Goal: Transaction & Acquisition: Purchase product/service

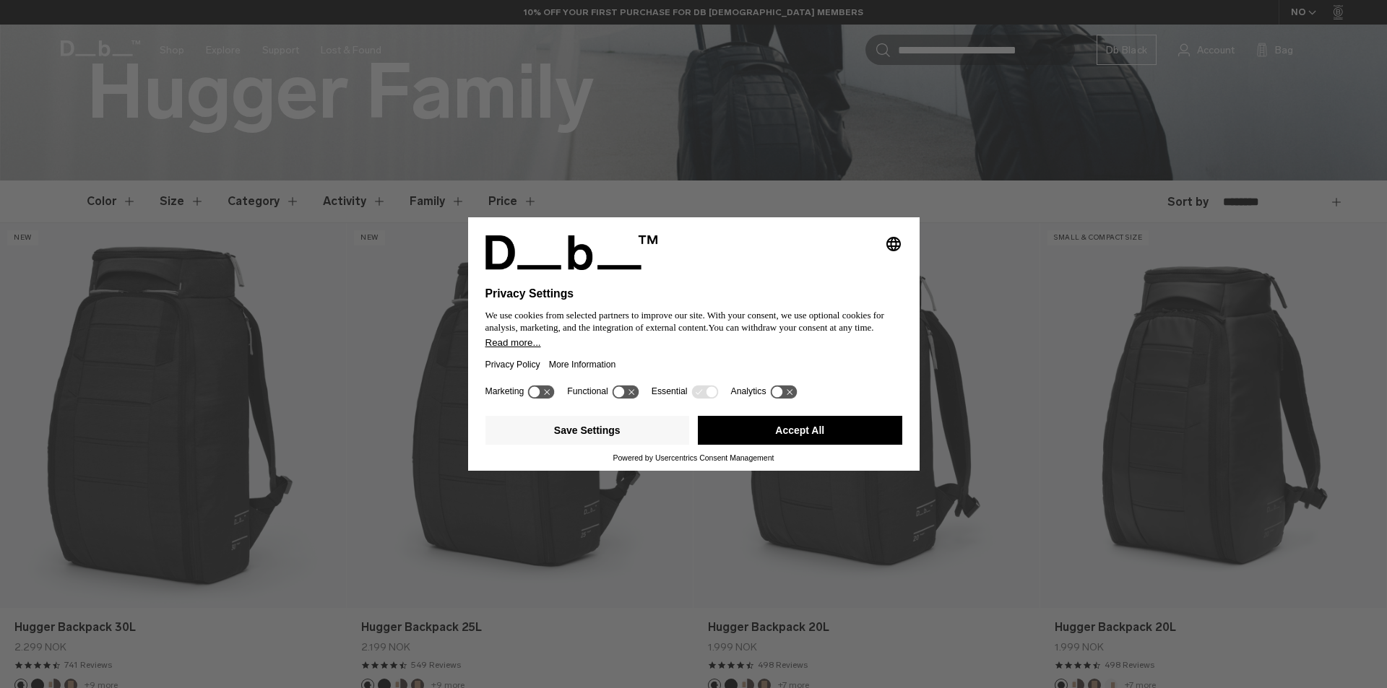
click at [836, 430] on button "Accept All" at bounding box center [800, 430] width 204 height 29
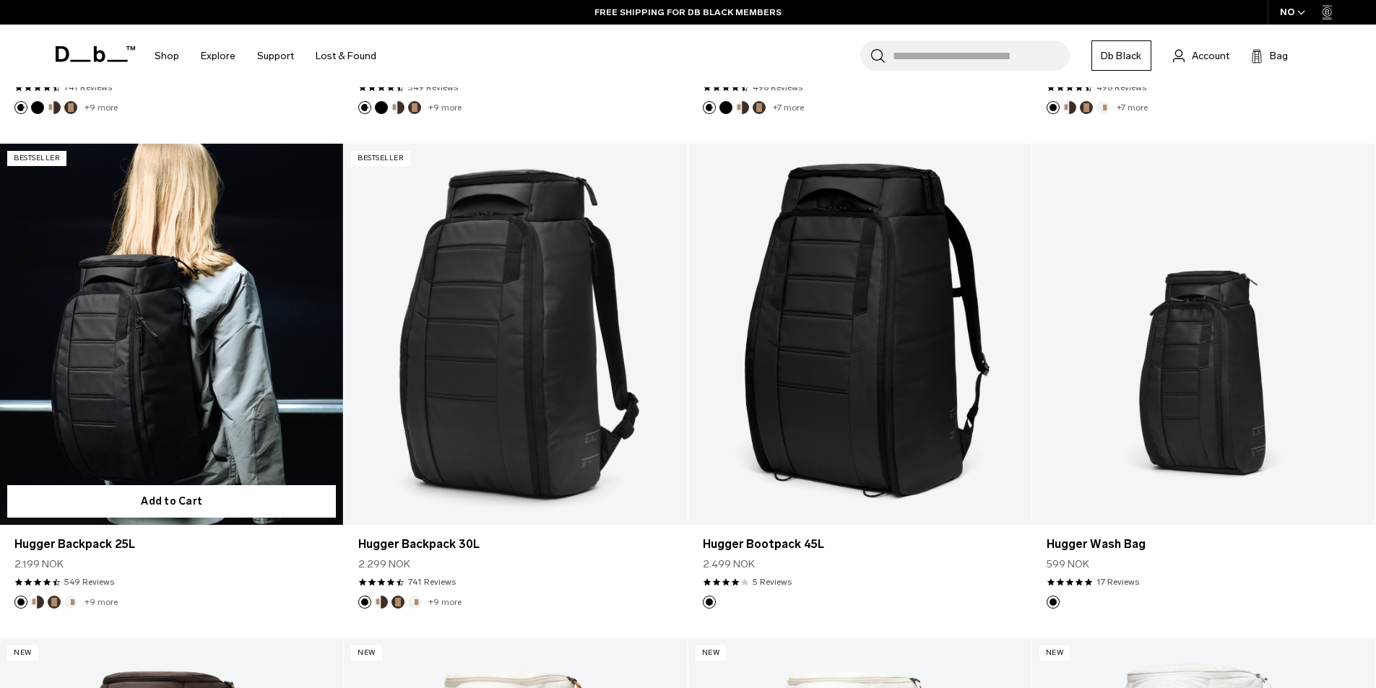
scroll to position [867, 0]
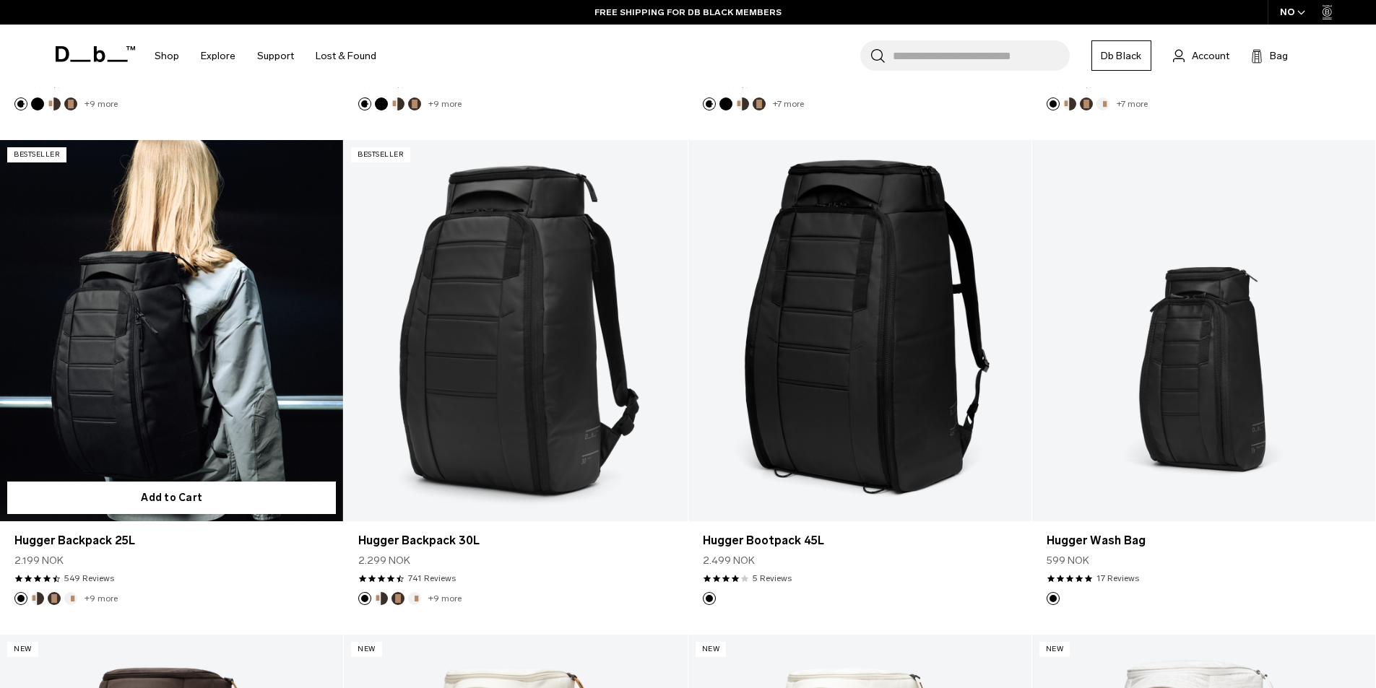
click at [209, 347] on link "Hugger Backpack 25L" at bounding box center [171, 330] width 343 height 381
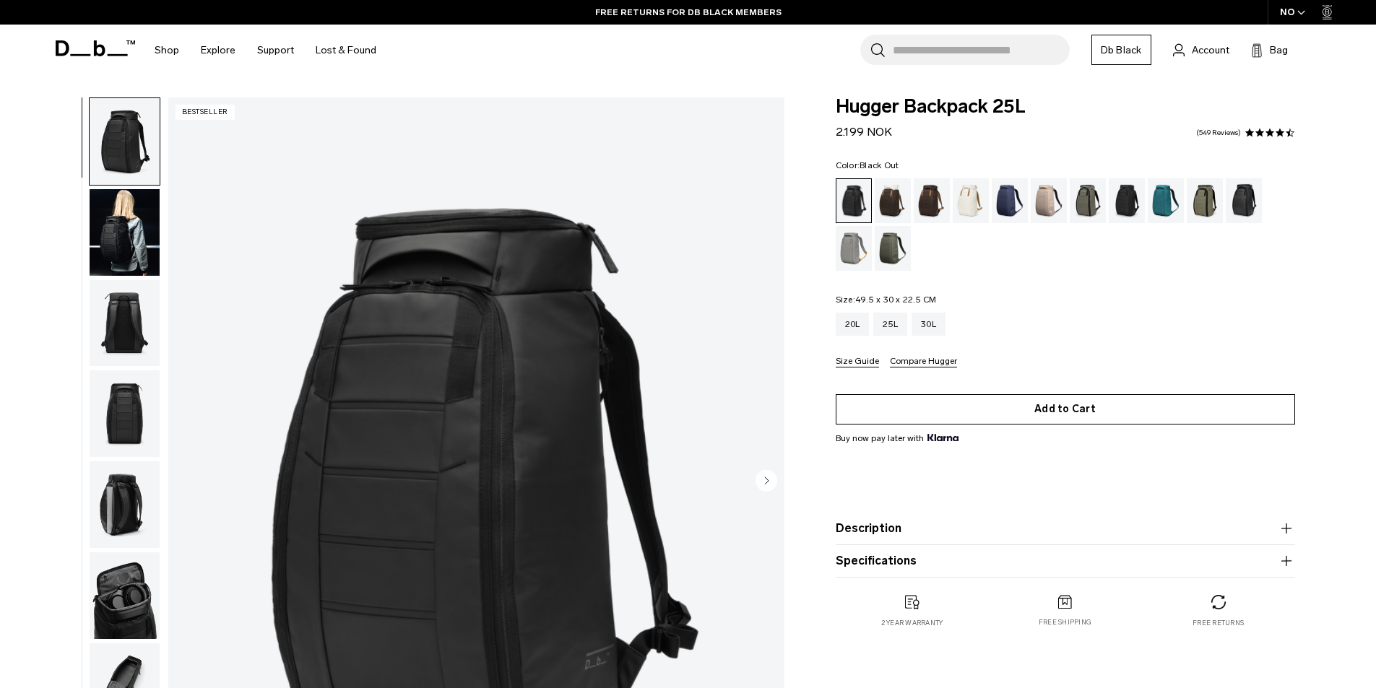
click at [1120, 408] on button "Add to Cart" at bounding box center [1065, 409] width 459 height 30
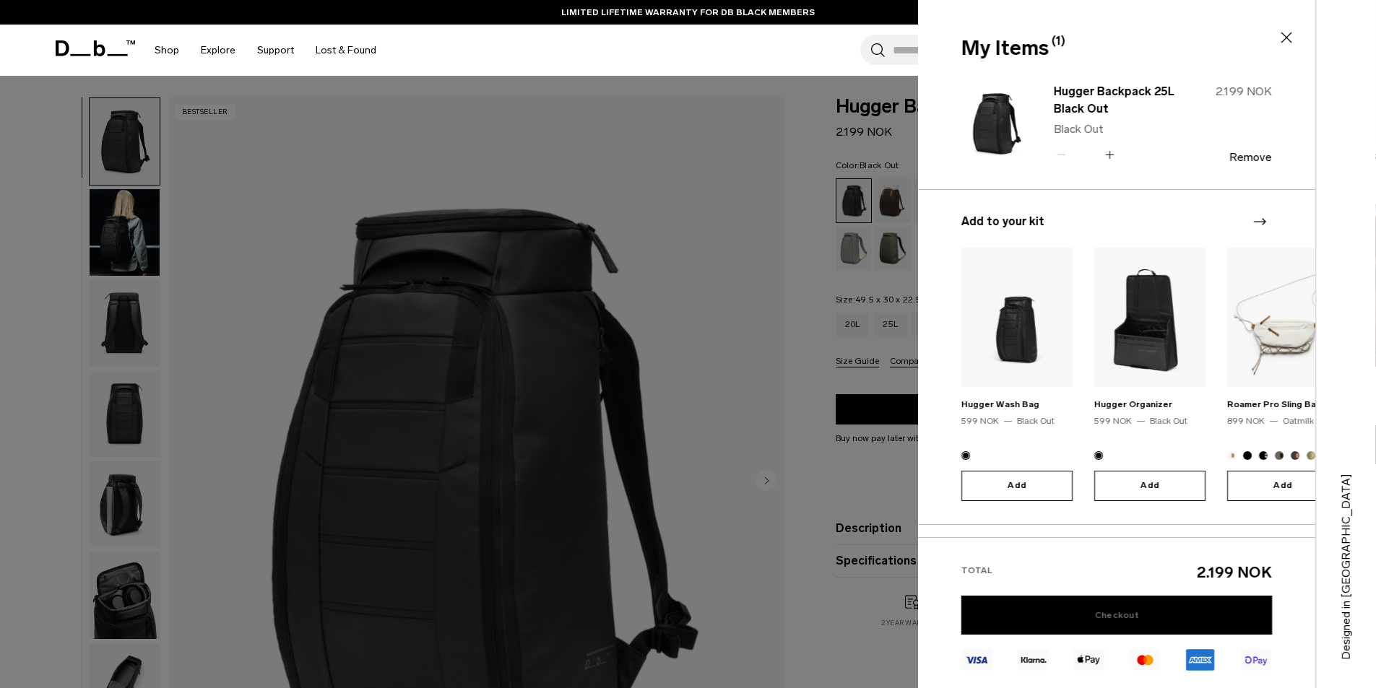
click at [1041, 620] on link "Checkout" at bounding box center [1116, 615] width 311 height 39
